Goal: Task Accomplishment & Management: Manage account settings

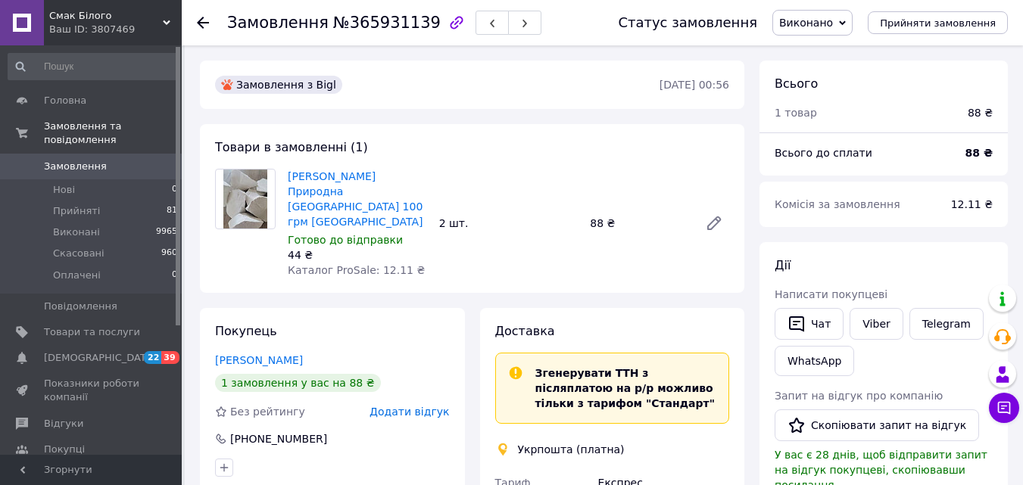
scroll to position [378, 0]
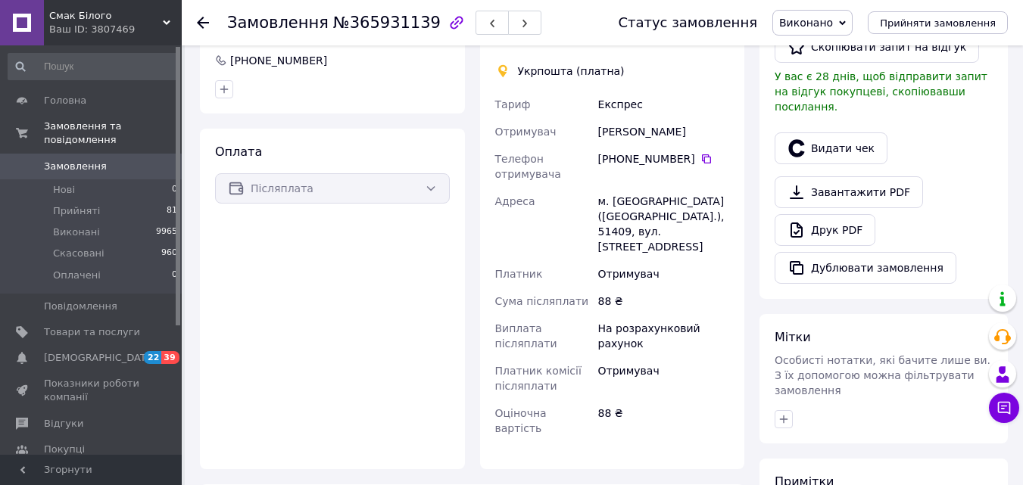
click at [77, 160] on span "Замовлення" at bounding box center [75, 167] width 63 height 14
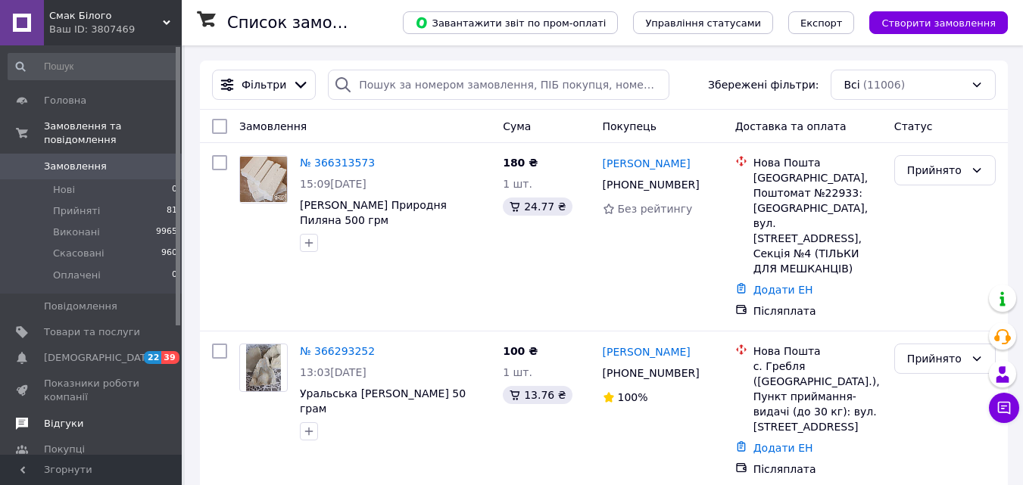
click at [61, 417] on span "Відгуки" at bounding box center [63, 424] width 39 height 14
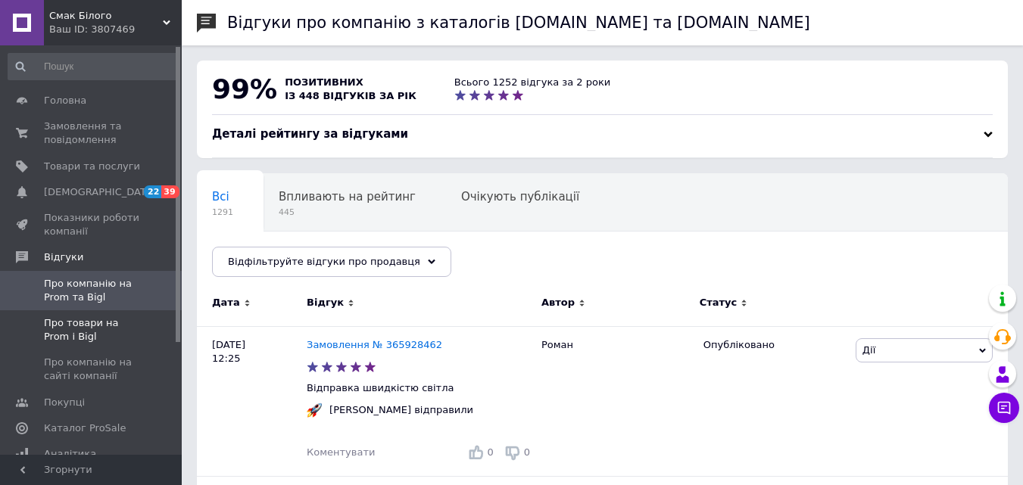
click at [72, 320] on span "Про товари на Prom і Bigl" at bounding box center [92, 329] width 96 height 27
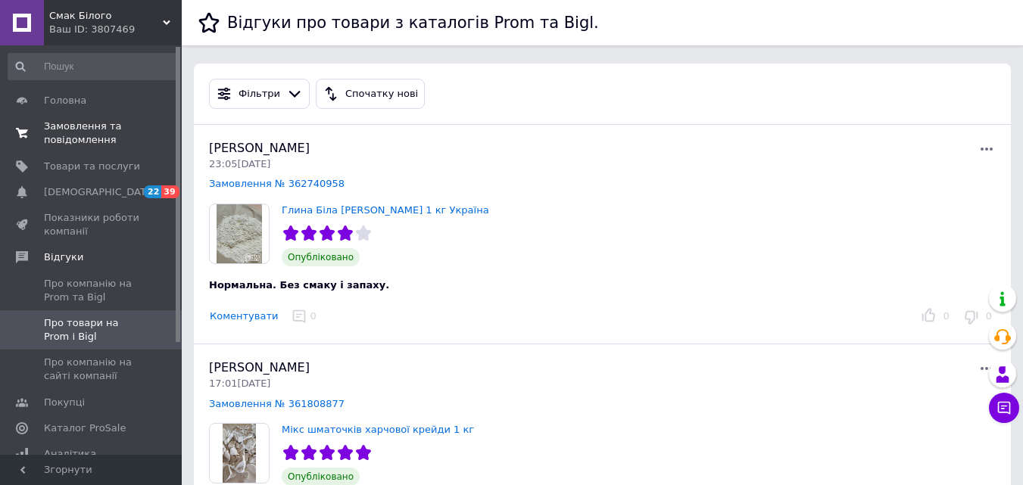
click at [82, 139] on span "Замовлення та повідомлення" at bounding box center [92, 133] width 96 height 27
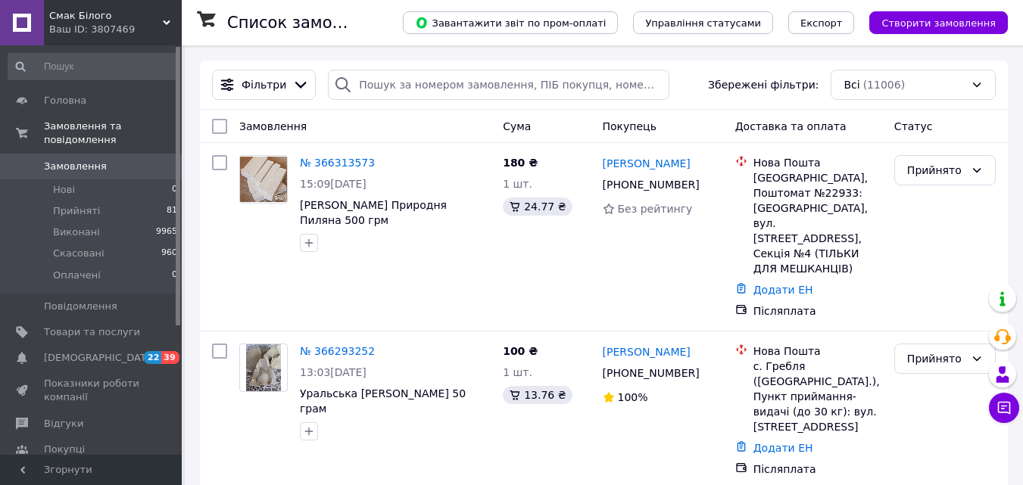
click at [65, 160] on span "Замовлення" at bounding box center [75, 167] width 63 height 14
